Goal: Obtain resource: Obtain resource

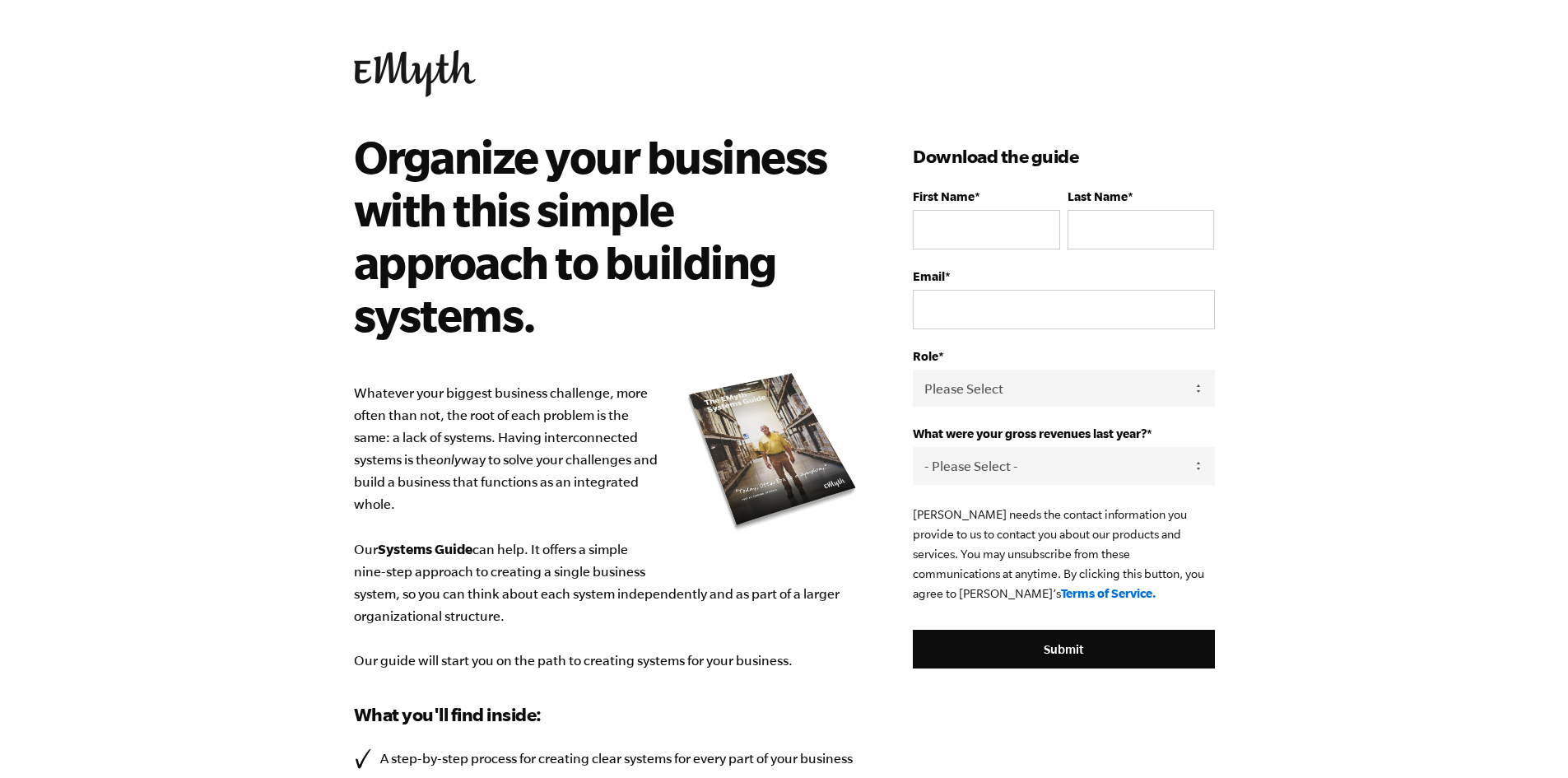
scroll to position [82, 0]
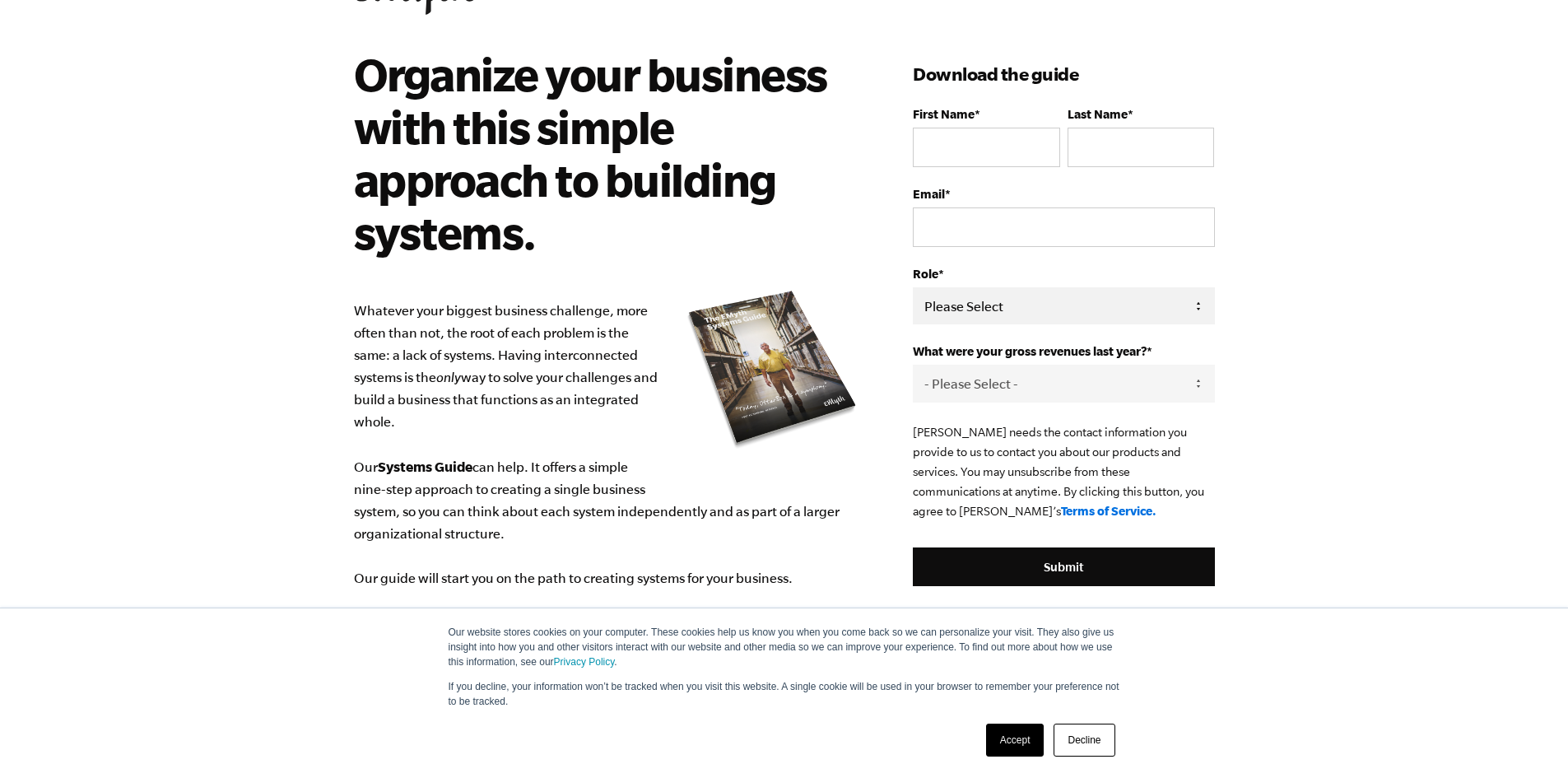
click at [986, 308] on select "Please Select Owner Partner / Co-Owner Executive Employee / Other" at bounding box center [1064, 306] width 301 height 37
select select "Owner"
click at [913, 287] on select "Please Select Owner Partner / Co-Owner Executive Employee / Other" at bounding box center [1064, 306] width 301 height 37
click at [978, 369] on select "- Please Select - 0-75K 76-150K 151-275K 276-500K 501-750K 751-1M 1-2.5M 2.5-5M…" at bounding box center [1064, 383] width 301 height 37
select select "0-75K"
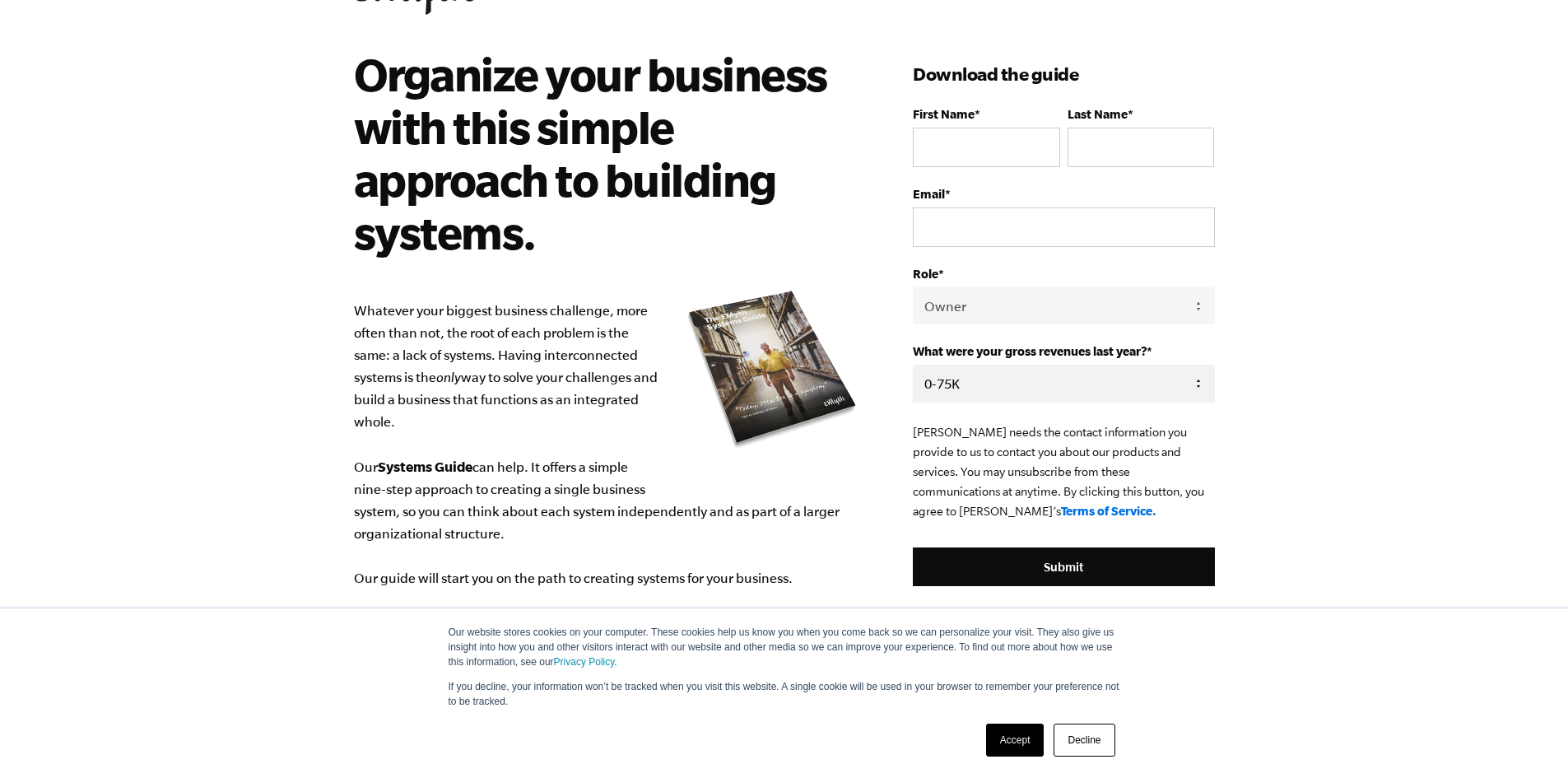
click at [913, 365] on select "- Please Select - 0-75K 76-150K 151-275K 276-500K 501-750K 751-1M 1-2.5M 2.5-5M…" at bounding box center [1064, 383] width 301 height 37
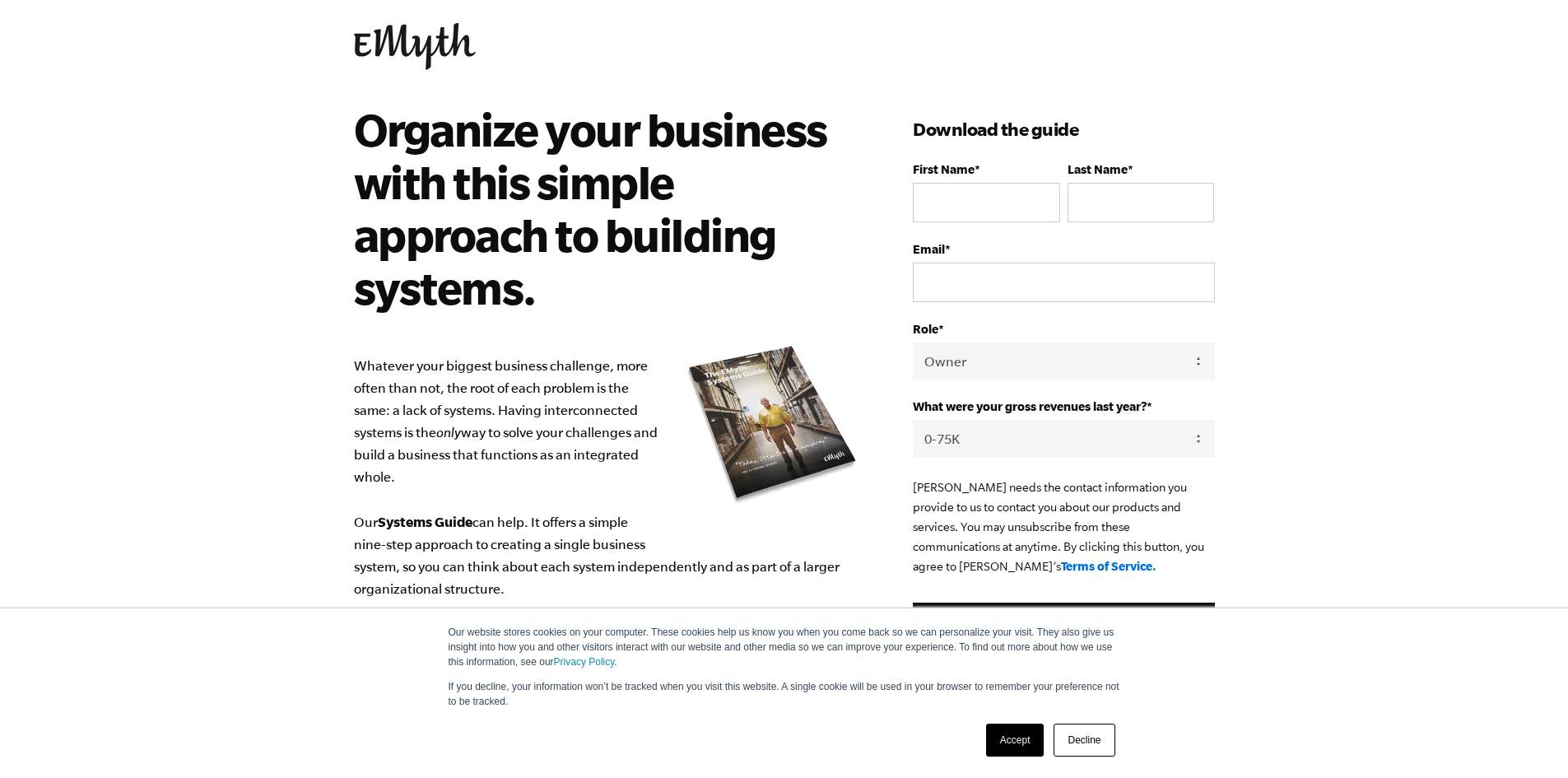
scroll to position [0, 0]
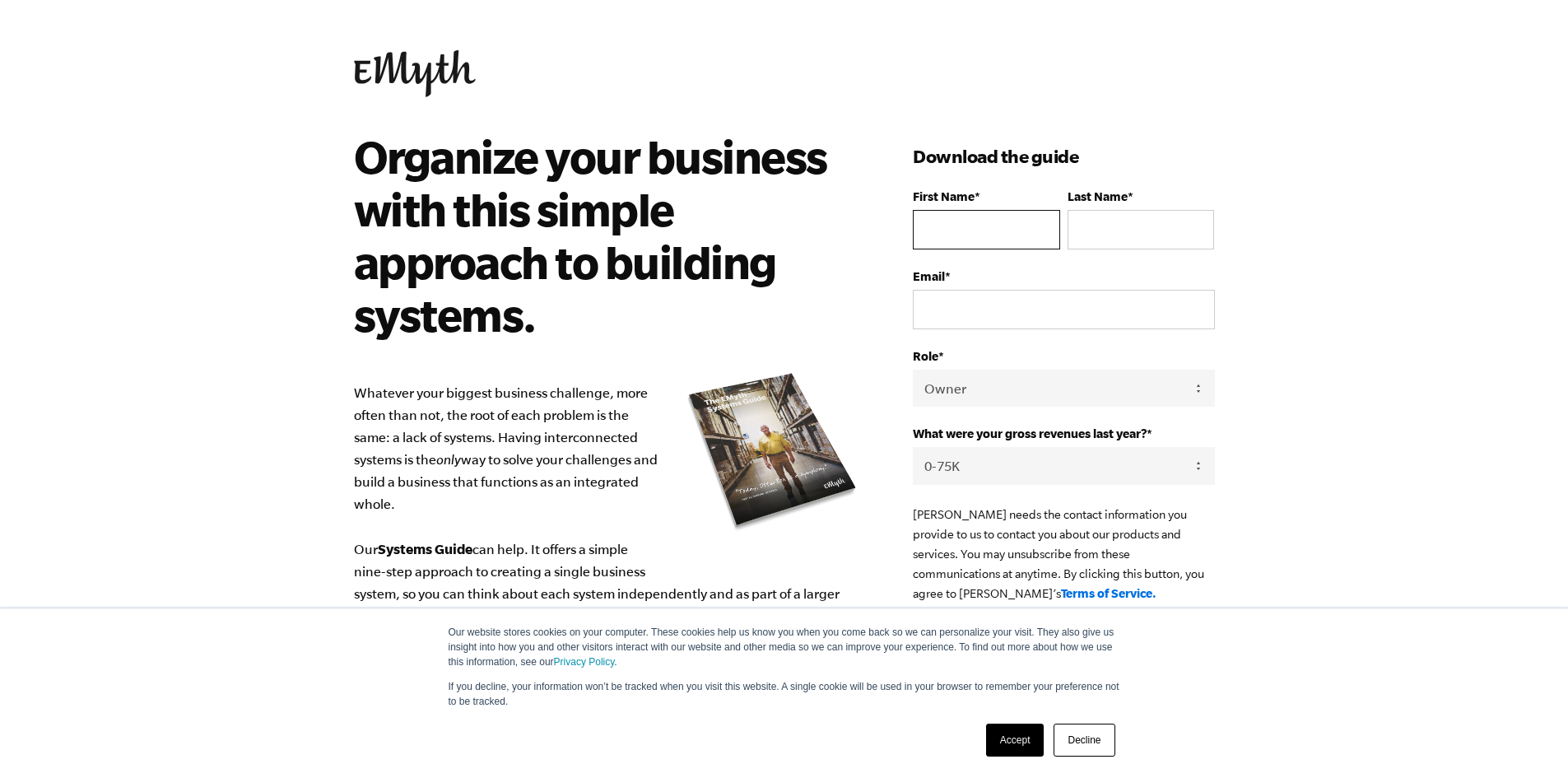
click at [1018, 236] on input "First Name *" at bounding box center [986, 229] width 147 height 39
type input "Heinna"
click at [1099, 257] on fieldset "First Name * [PERSON_NAME] Last Name *" at bounding box center [1064, 230] width 301 height 80
click at [1117, 236] on input "Last Name *" at bounding box center [1140, 229] width 147 height 39
type input "[PERSON_NAME]"
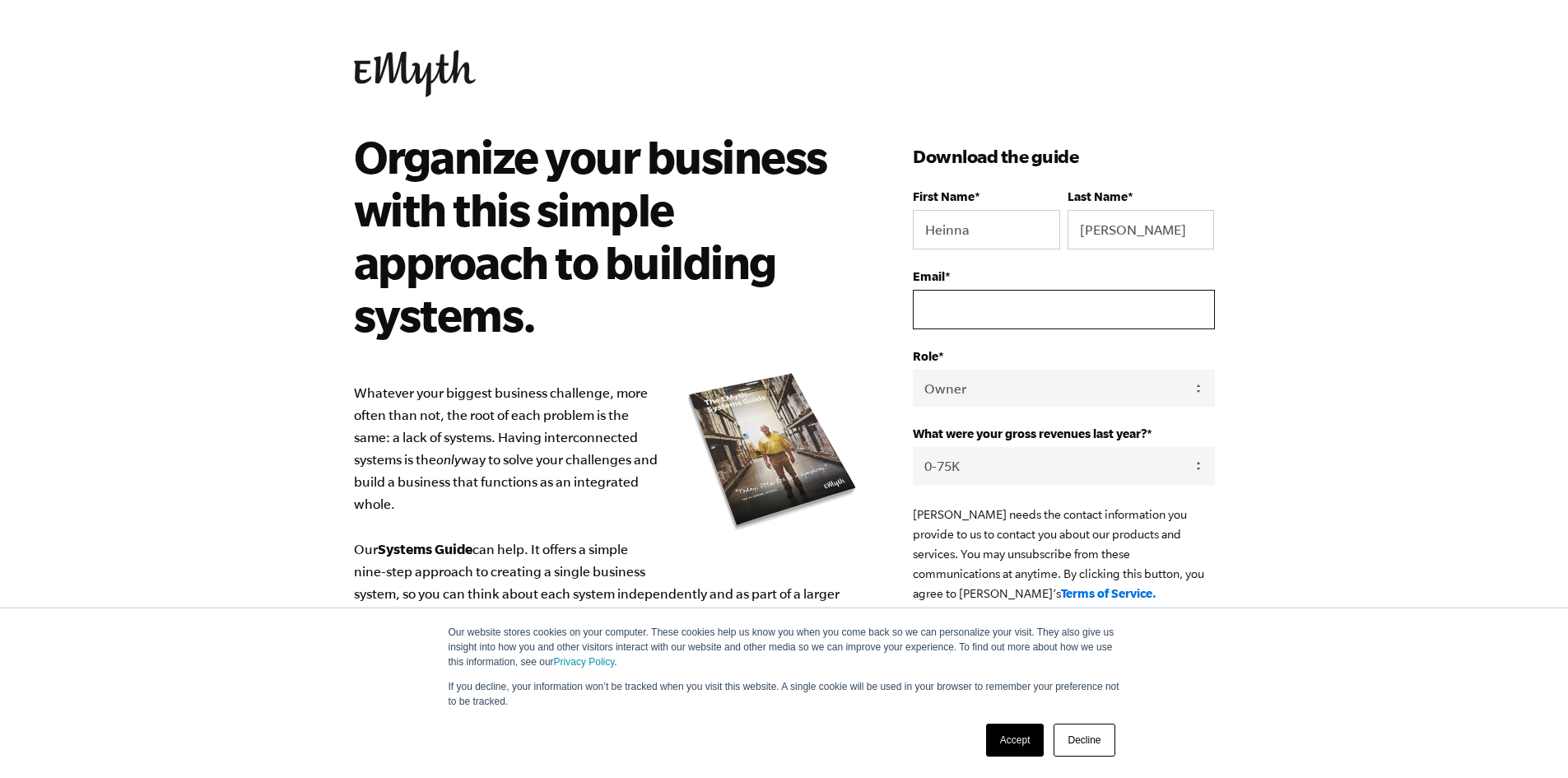
click at [1043, 319] on input "Email *" at bounding box center [1064, 309] width 301 height 39
type input "[EMAIL_ADDRESS][DOMAIN_NAME]"
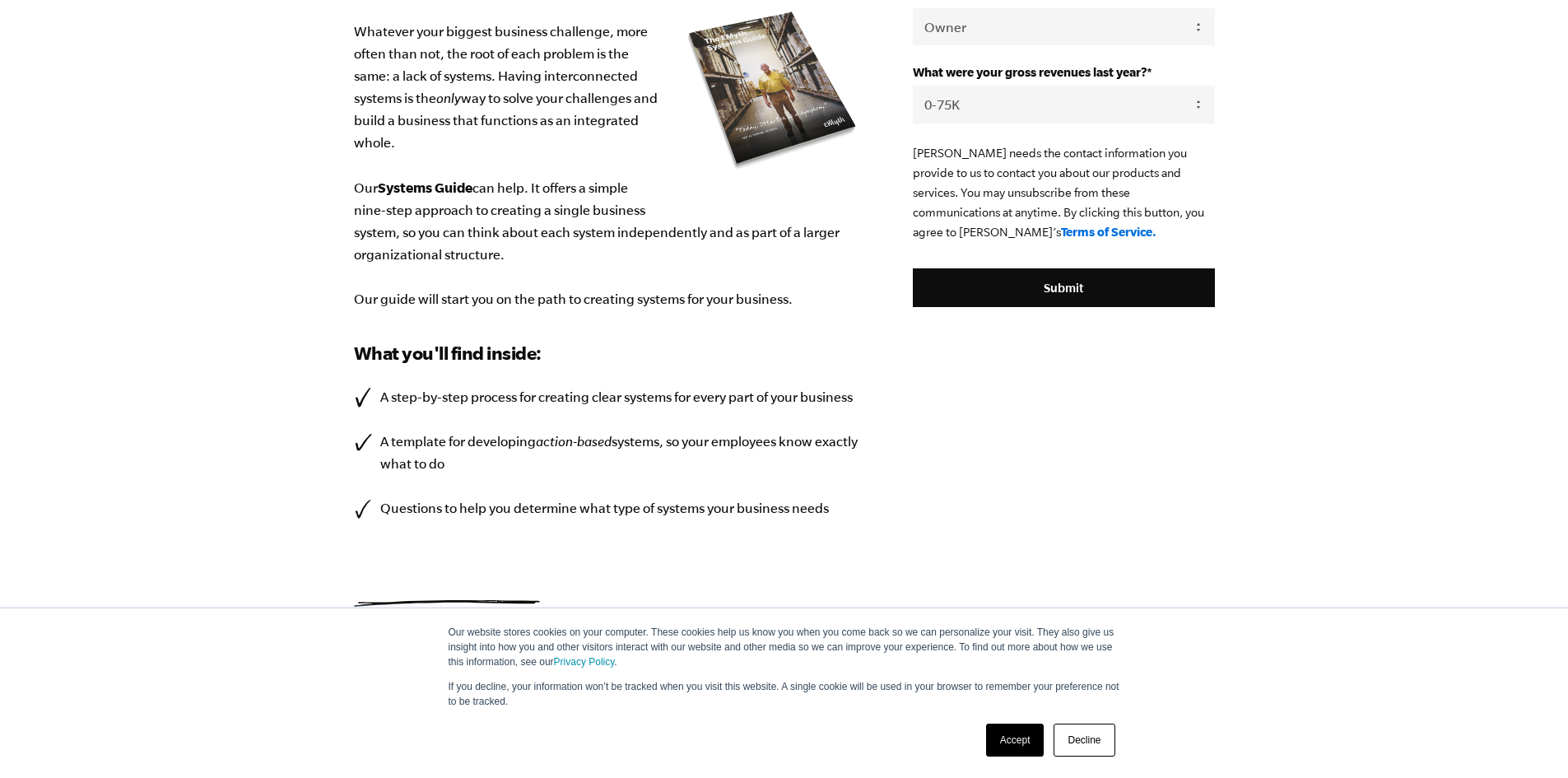
scroll to position [363, 0]
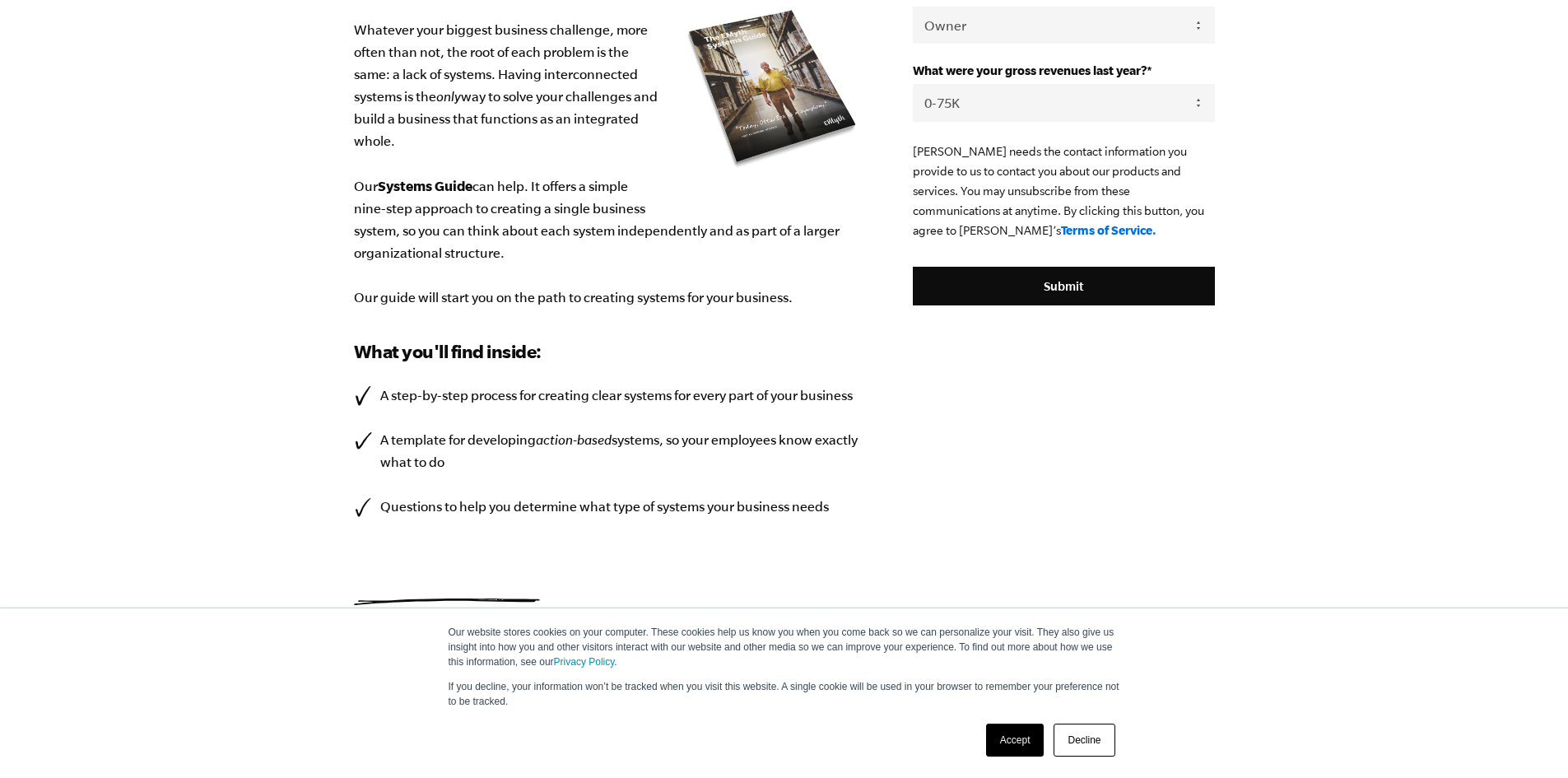
click at [1000, 730] on link "Accept" at bounding box center [1015, 740] width 58 height 33
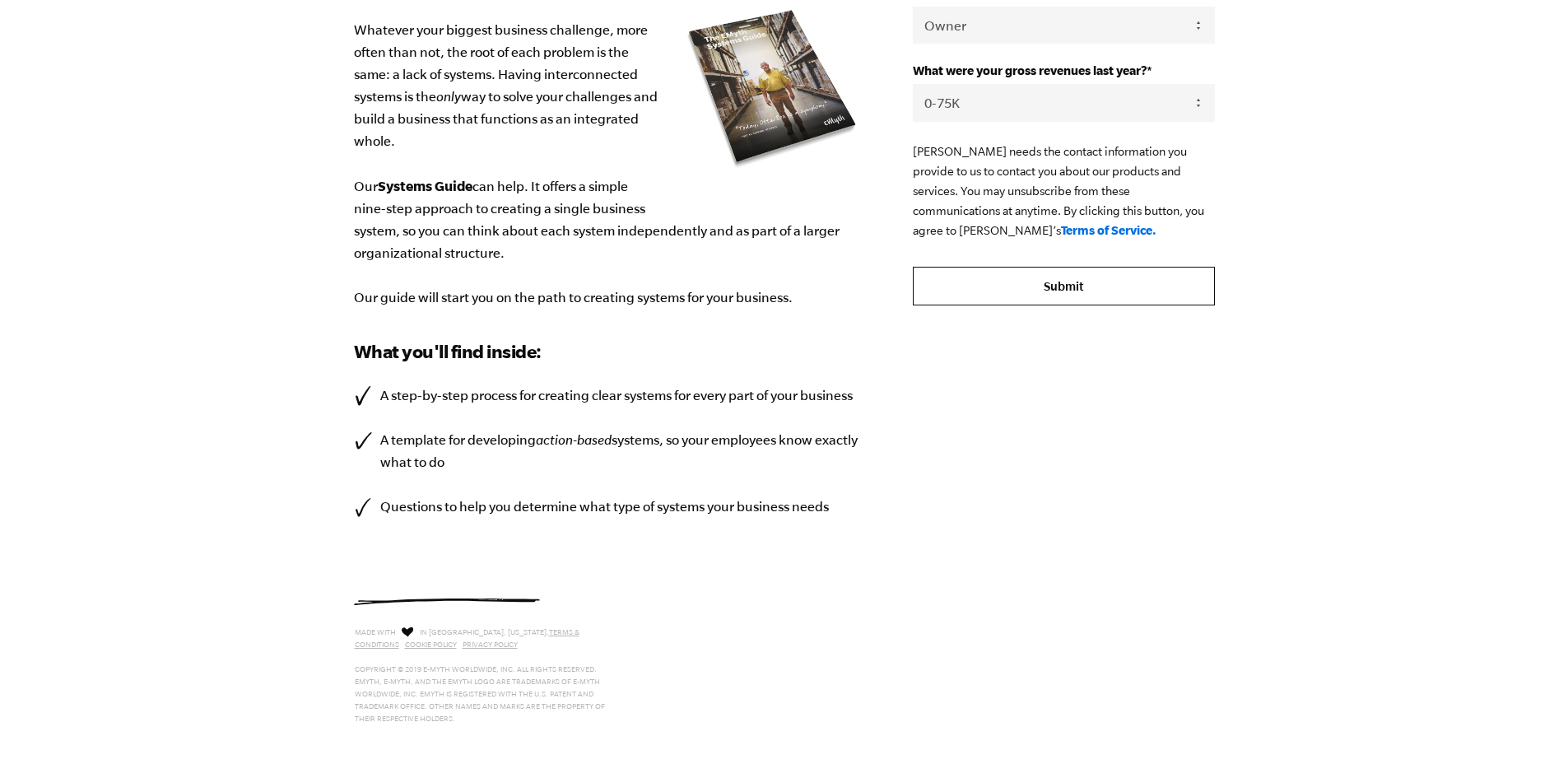
click at [1075, 297] on input "Submit" at bounding box center [1064, 285] width 301 height 39
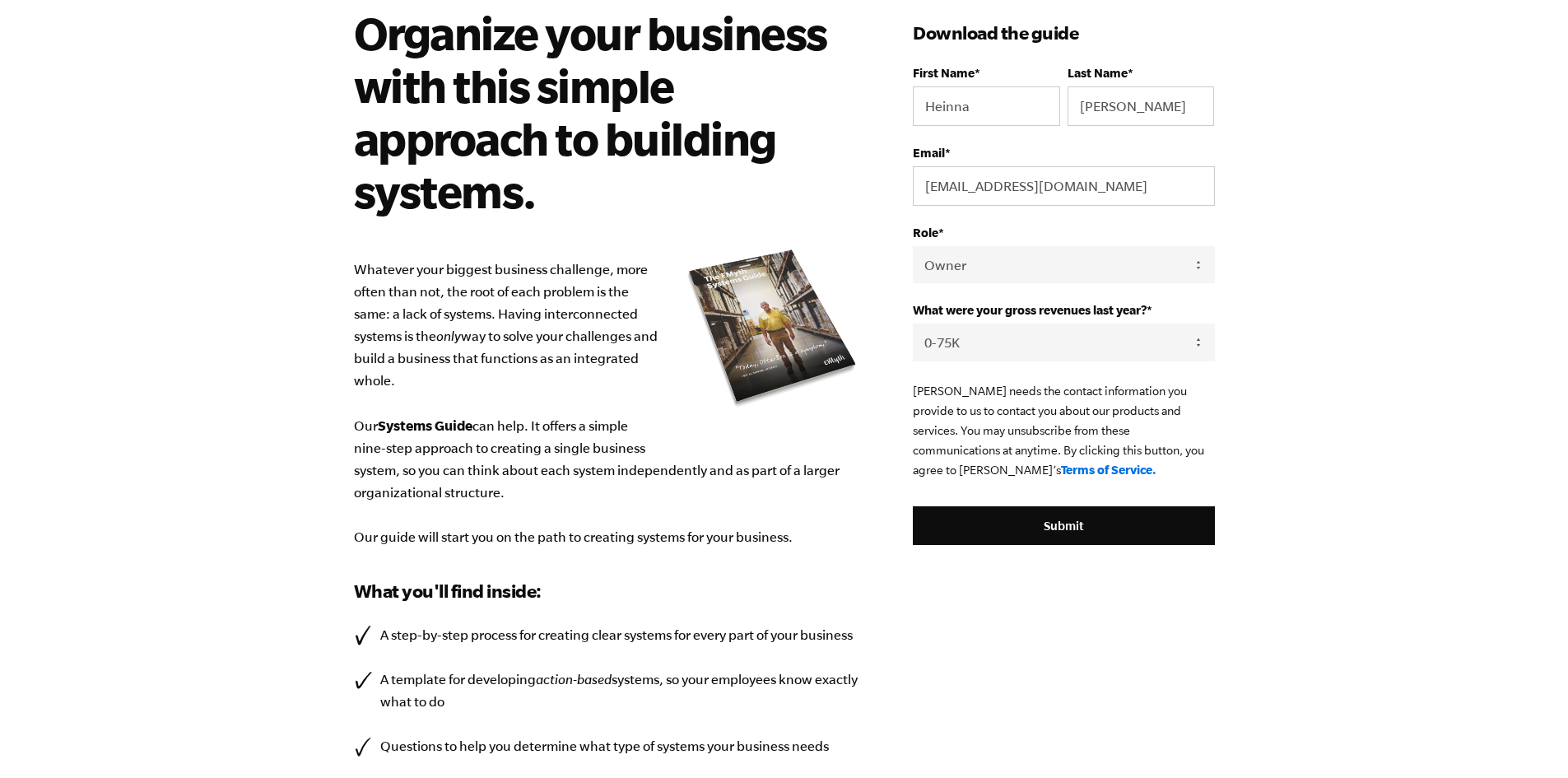
scroll to position [0, 0]
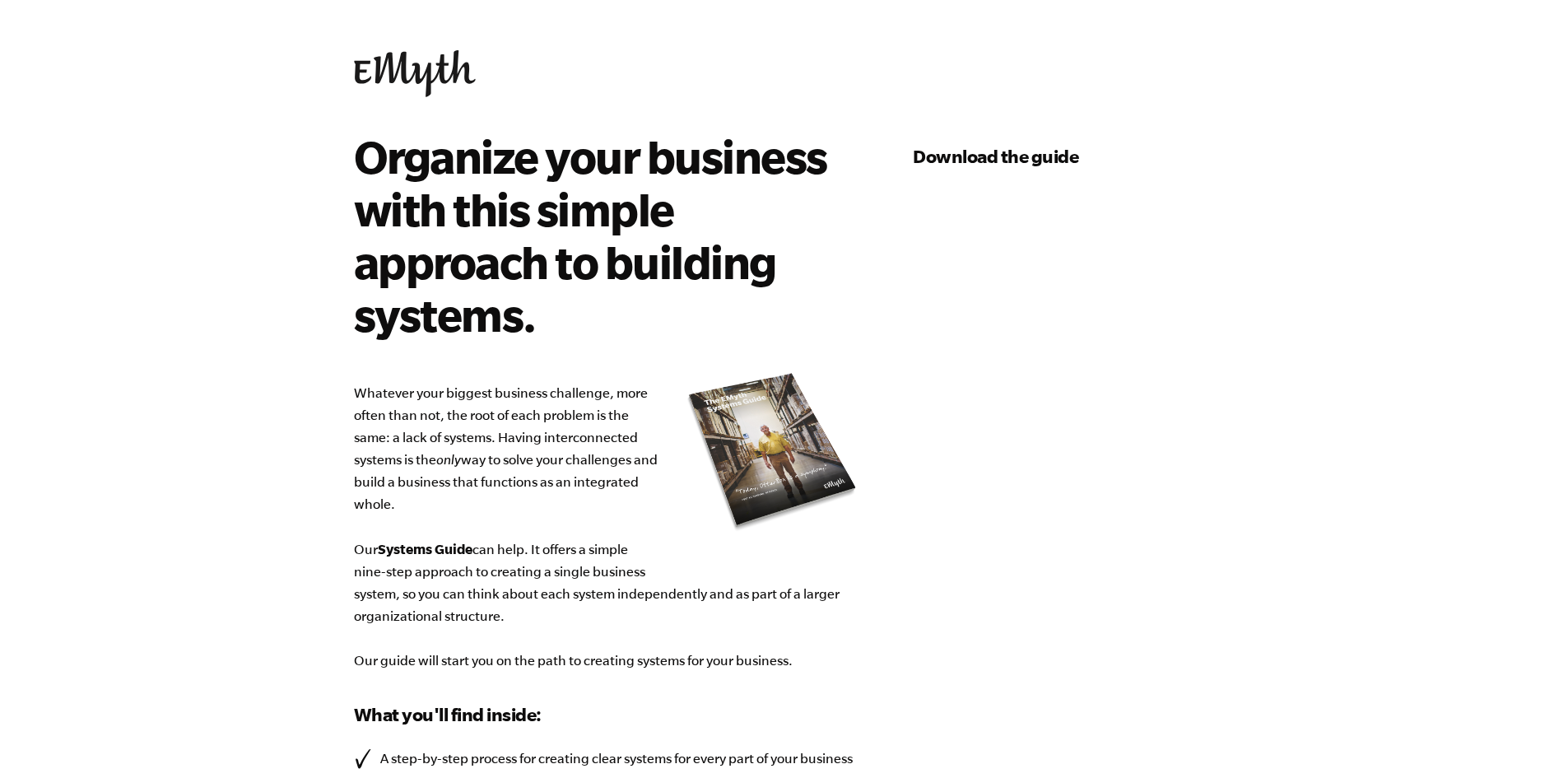
select select "0-75K"
